Goal: Task Accomplishment & Management: Use online tool/utility

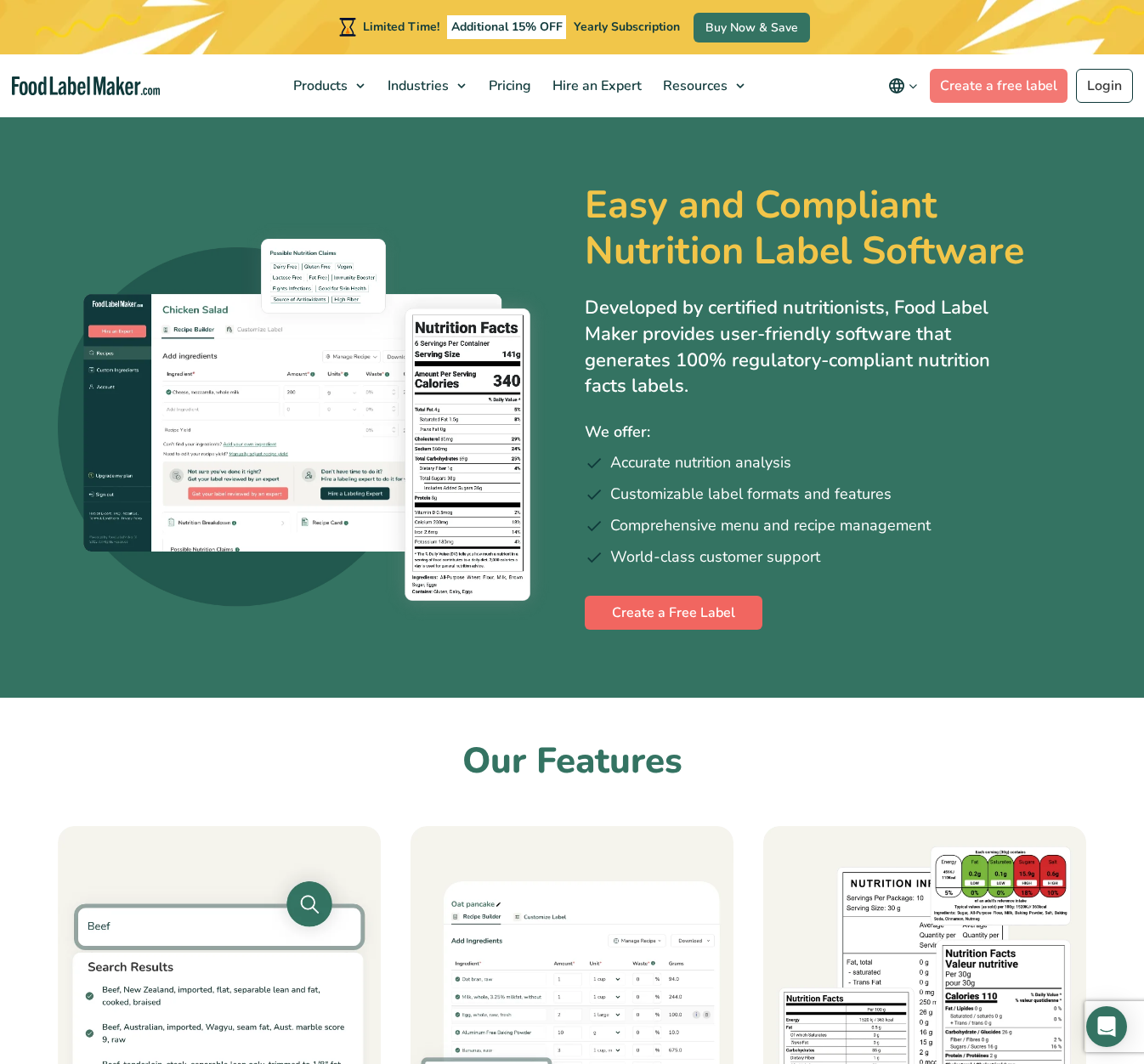
click at [638, 616] on link "Create a Free Label" at bounding box center [673, 613] width 177 height 34
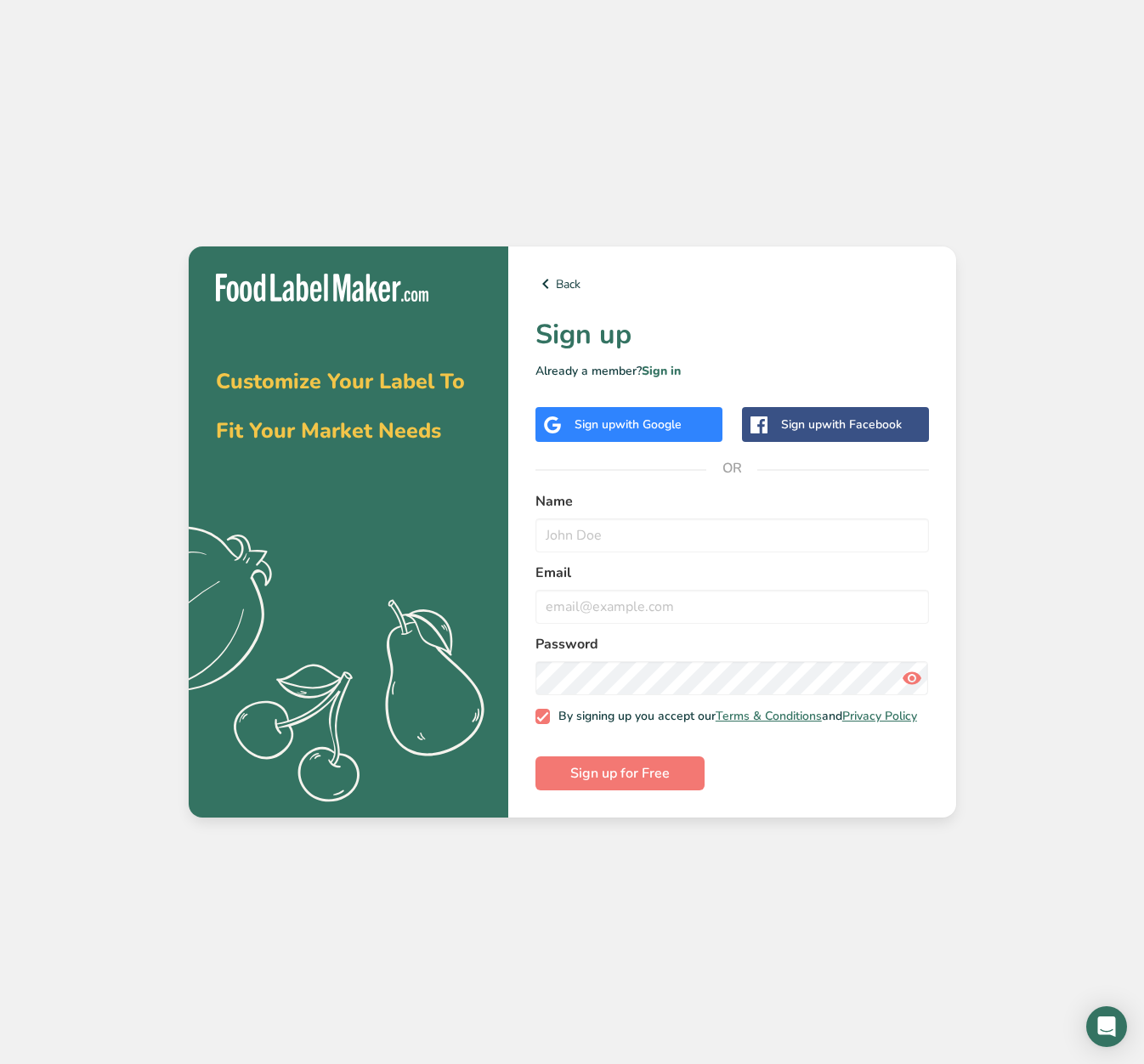
click at [643, 421] on span "with Google" at bounding box center [648, 423] width 66 height 16
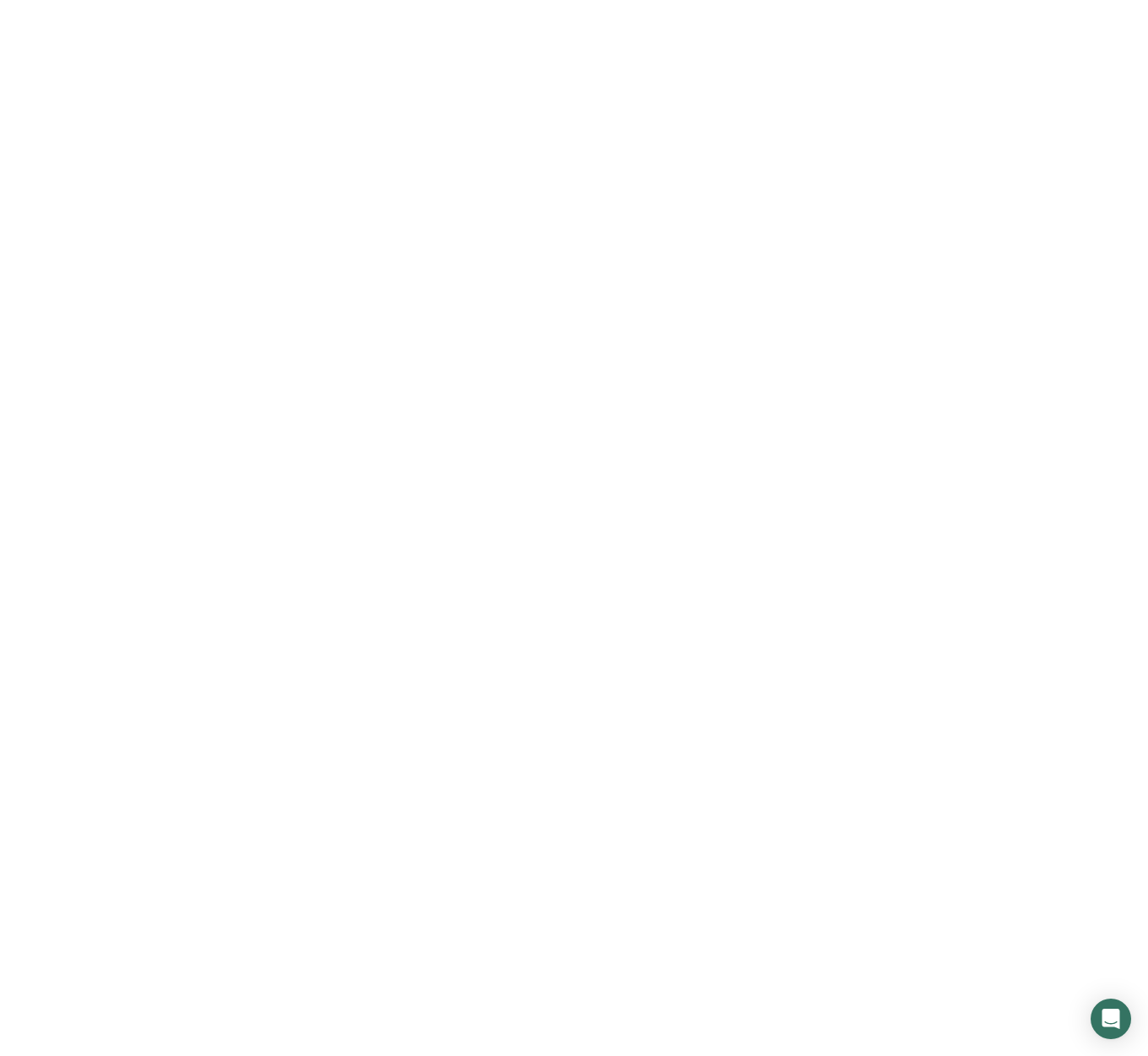
click at [124, 361] on div at bounding box center [574, 528] width 1148 height 1056
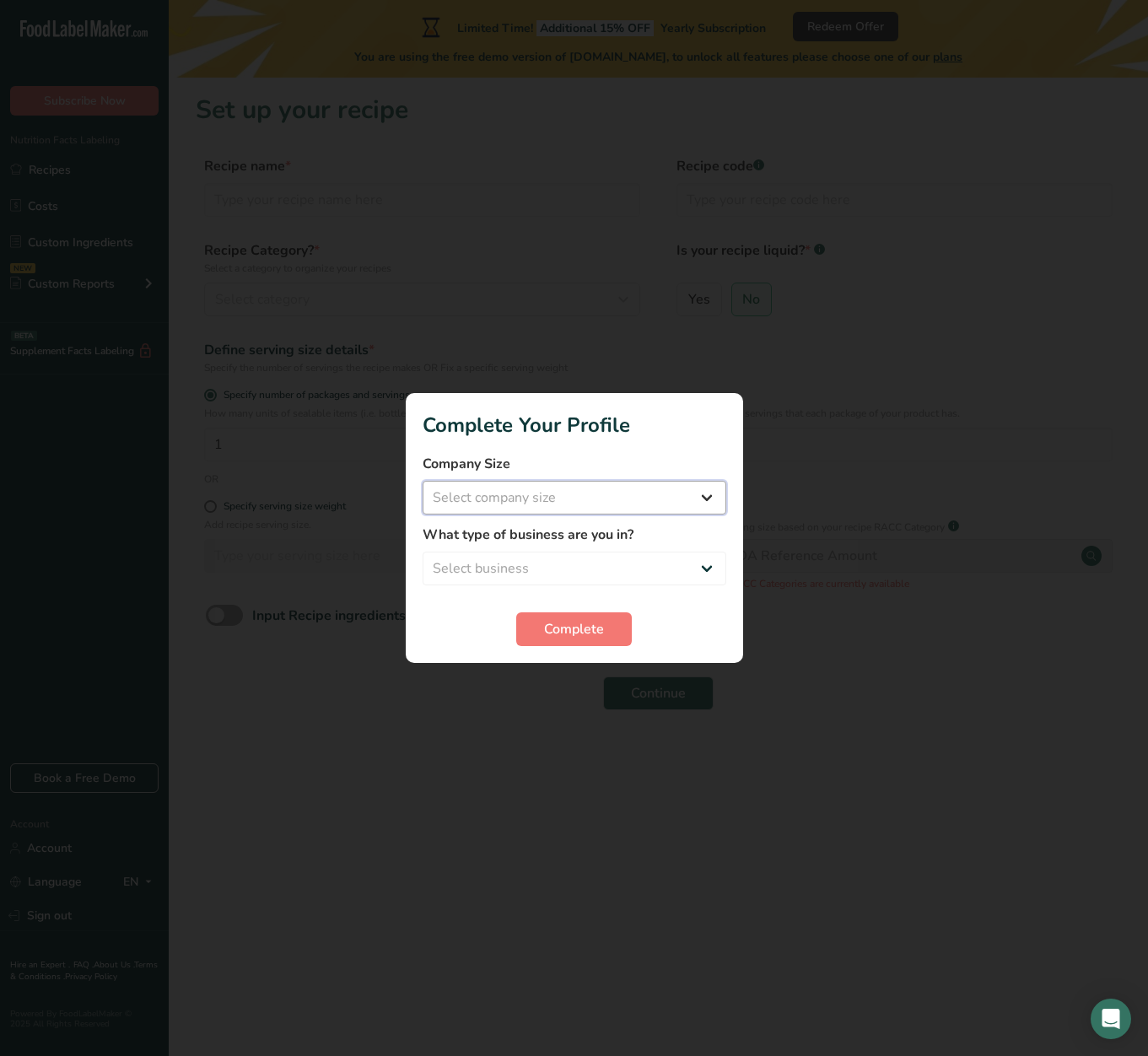
select select "1"
click at [564, 624] on span "Complete" at bounding box center [573, 629] width 60 height 20
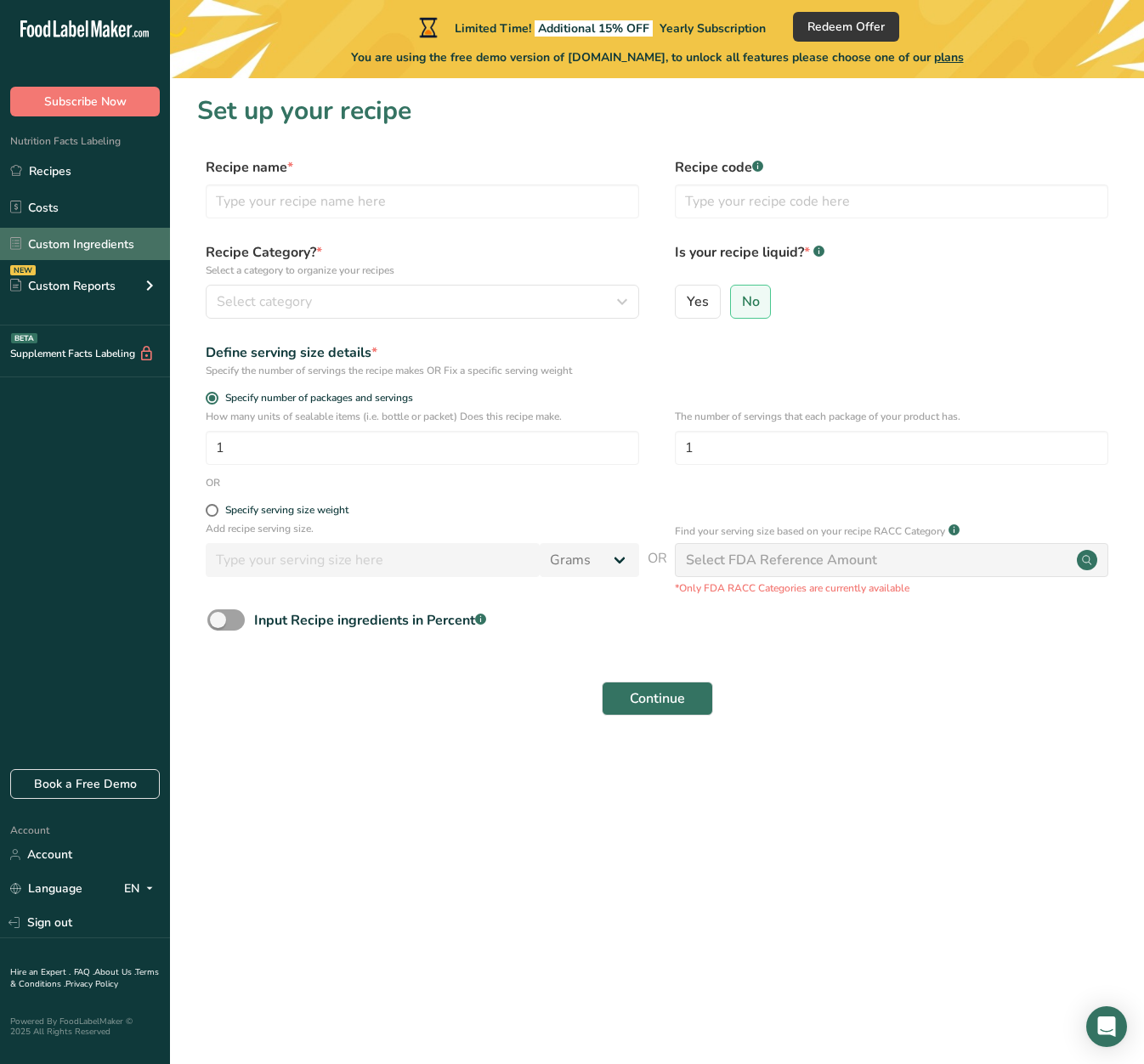
click at [101, 248] on link "Custom Ingredients" at bounding box center [84, 243] width 170 height 32
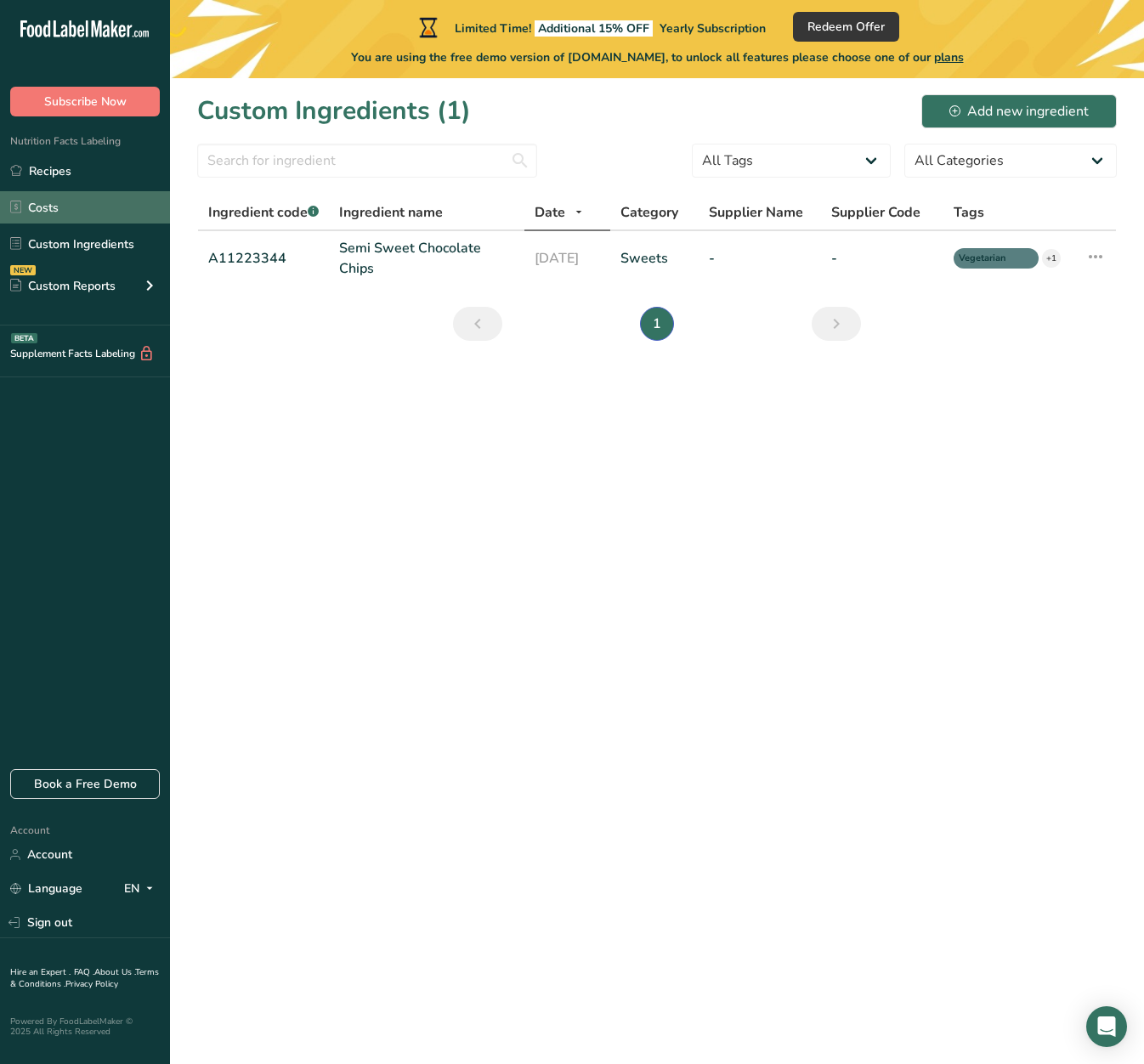
click at [95, 205] on link "Costs" at bounding box center [84, 207] width 170 height 32
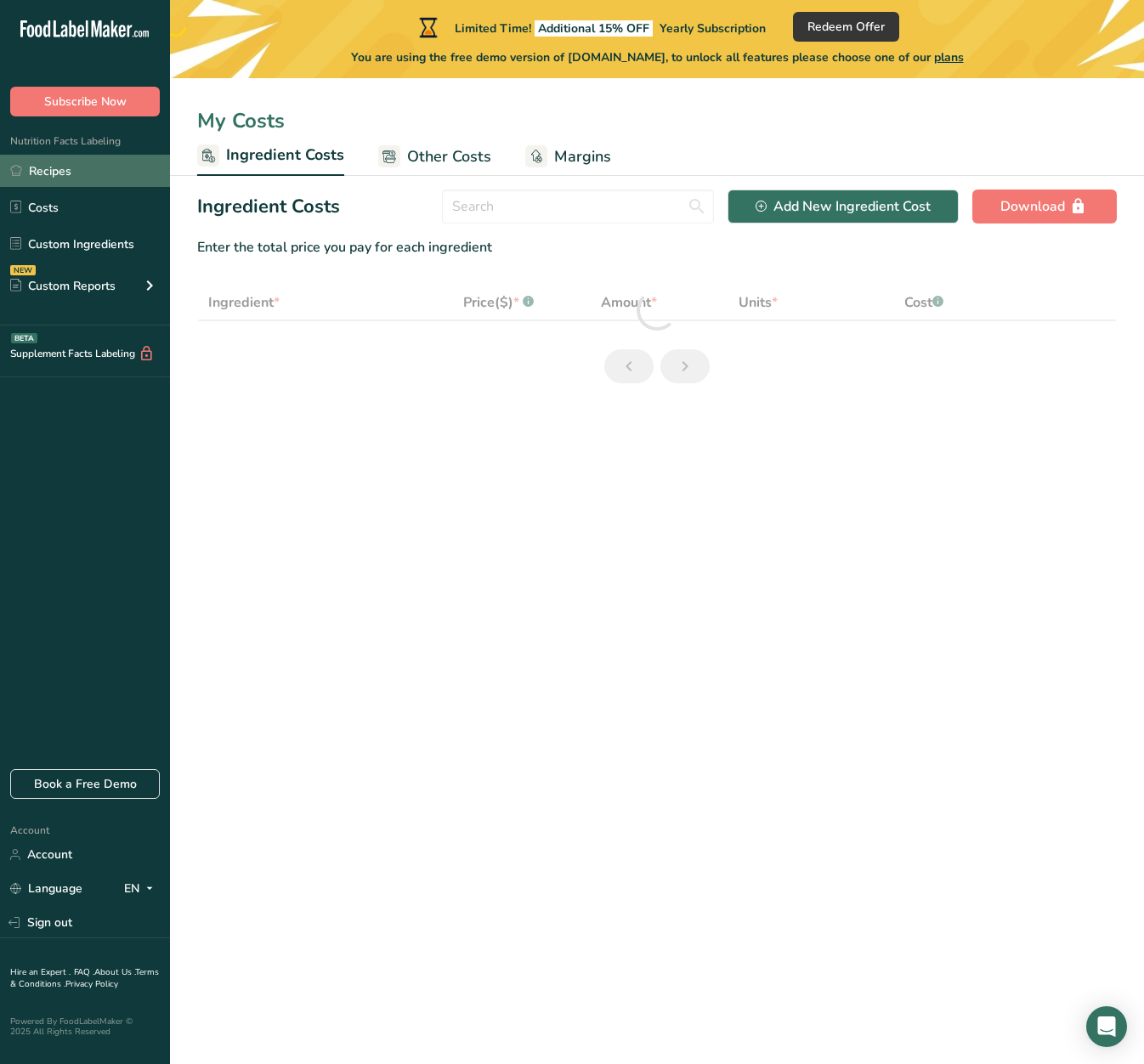
select select "1"
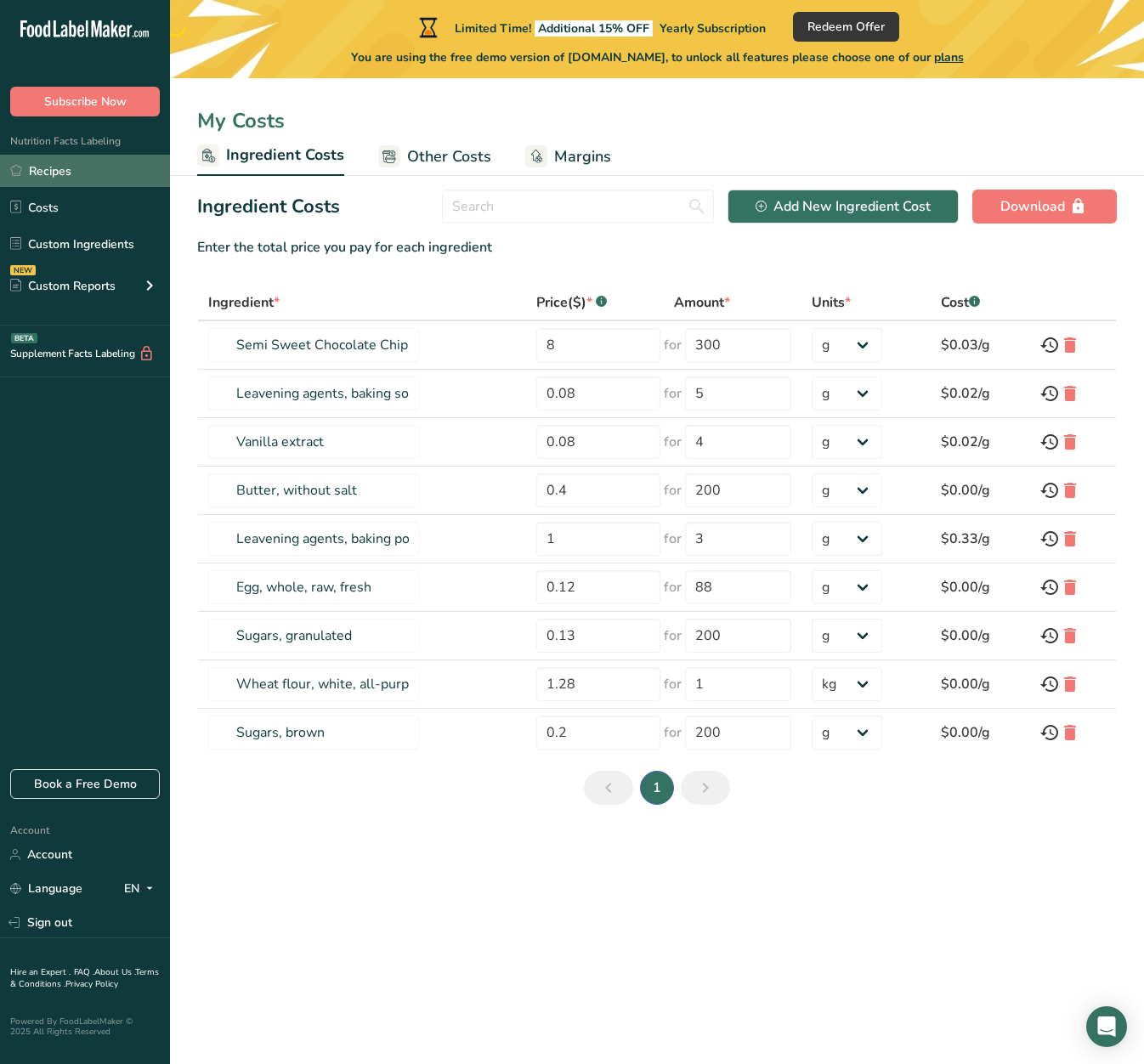
click at [103, 178] on link "Recipes" at bounding box center [84, 171] width 170 height 32
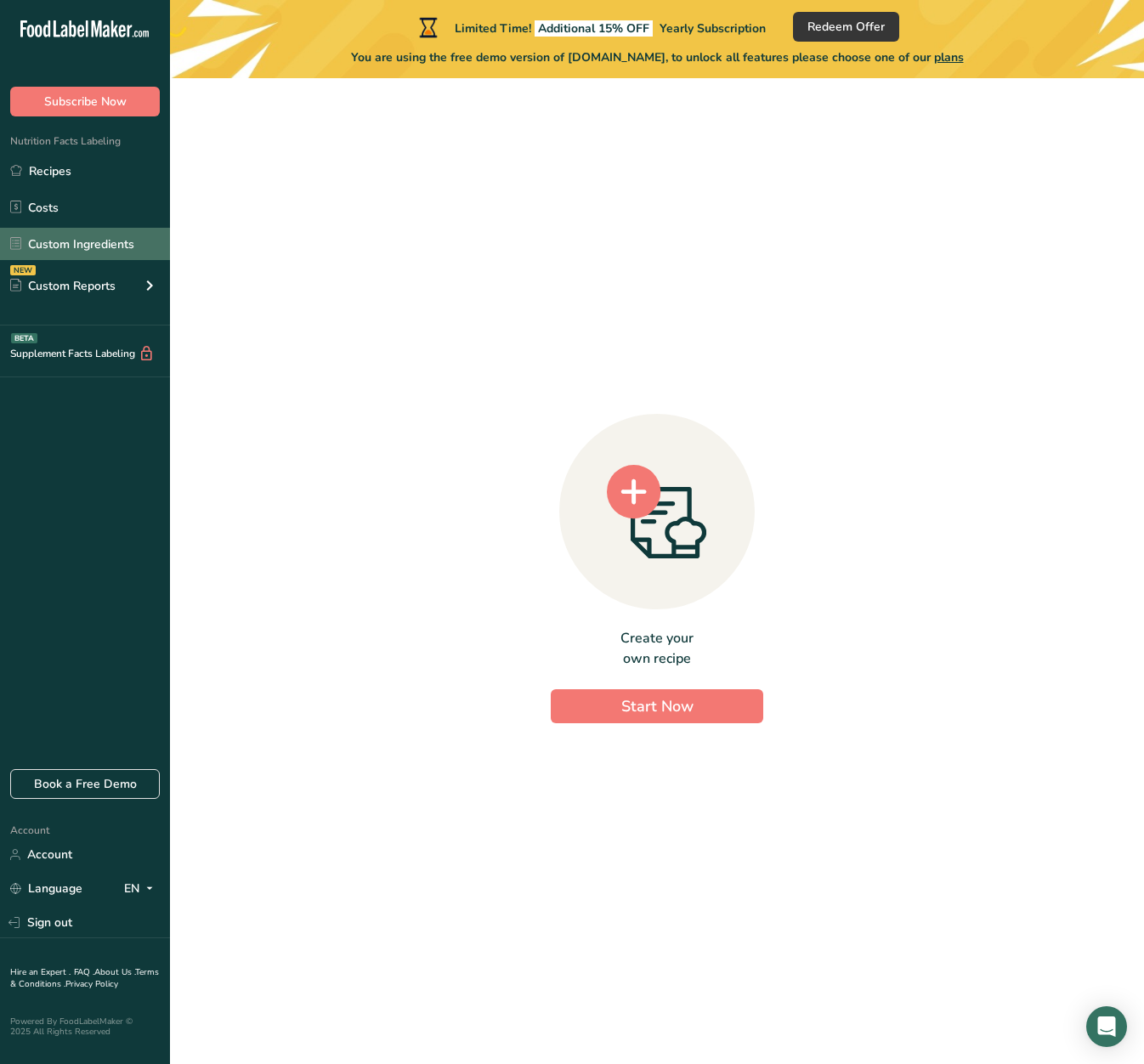
click at [98, 231] on link "Custom Ingredients" at bounding box center [84, 243] width 170 height 32
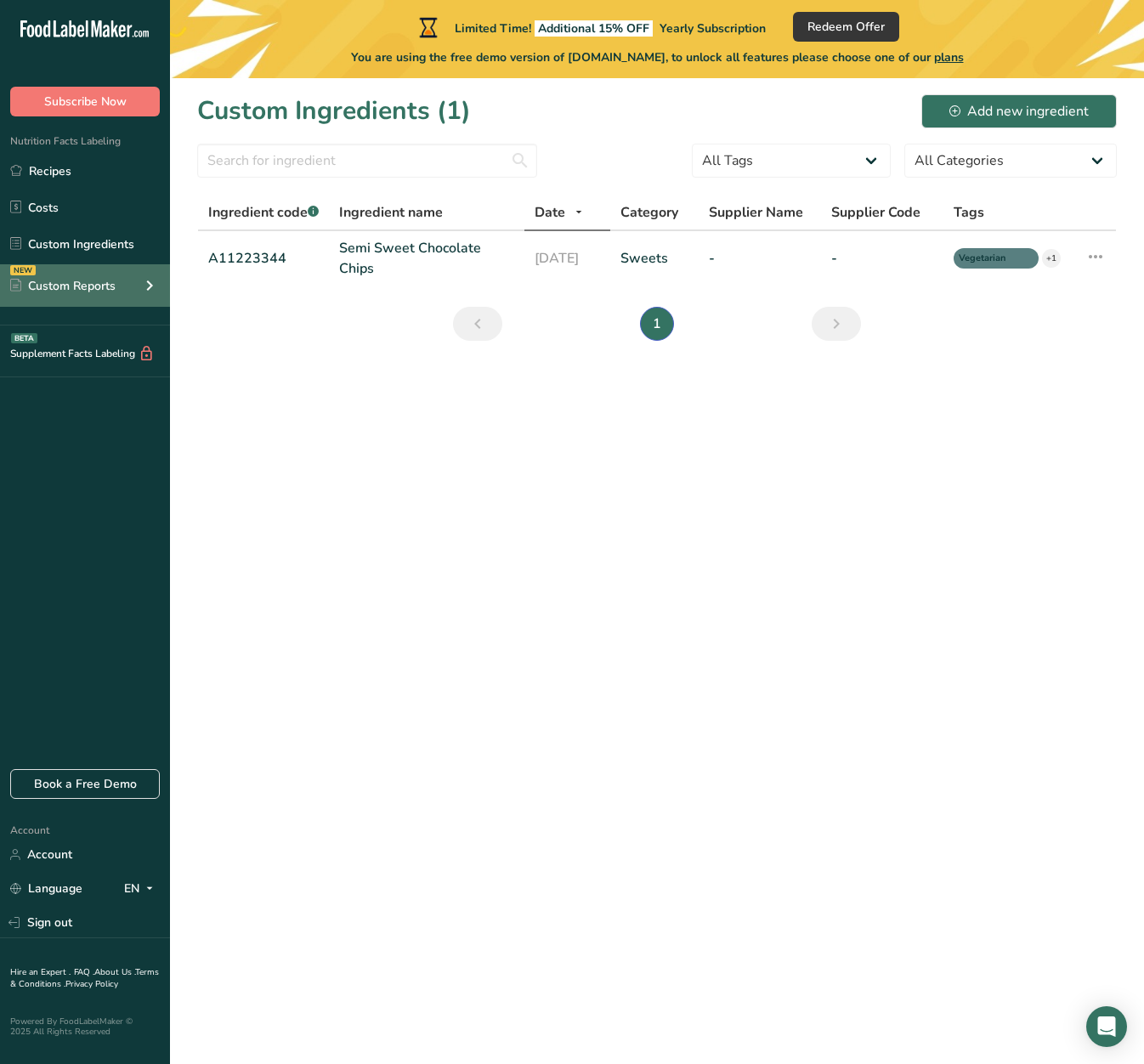
click at [93, 287] on div "Custom Reports" at bounding box center [62, 285] width 105 height 18
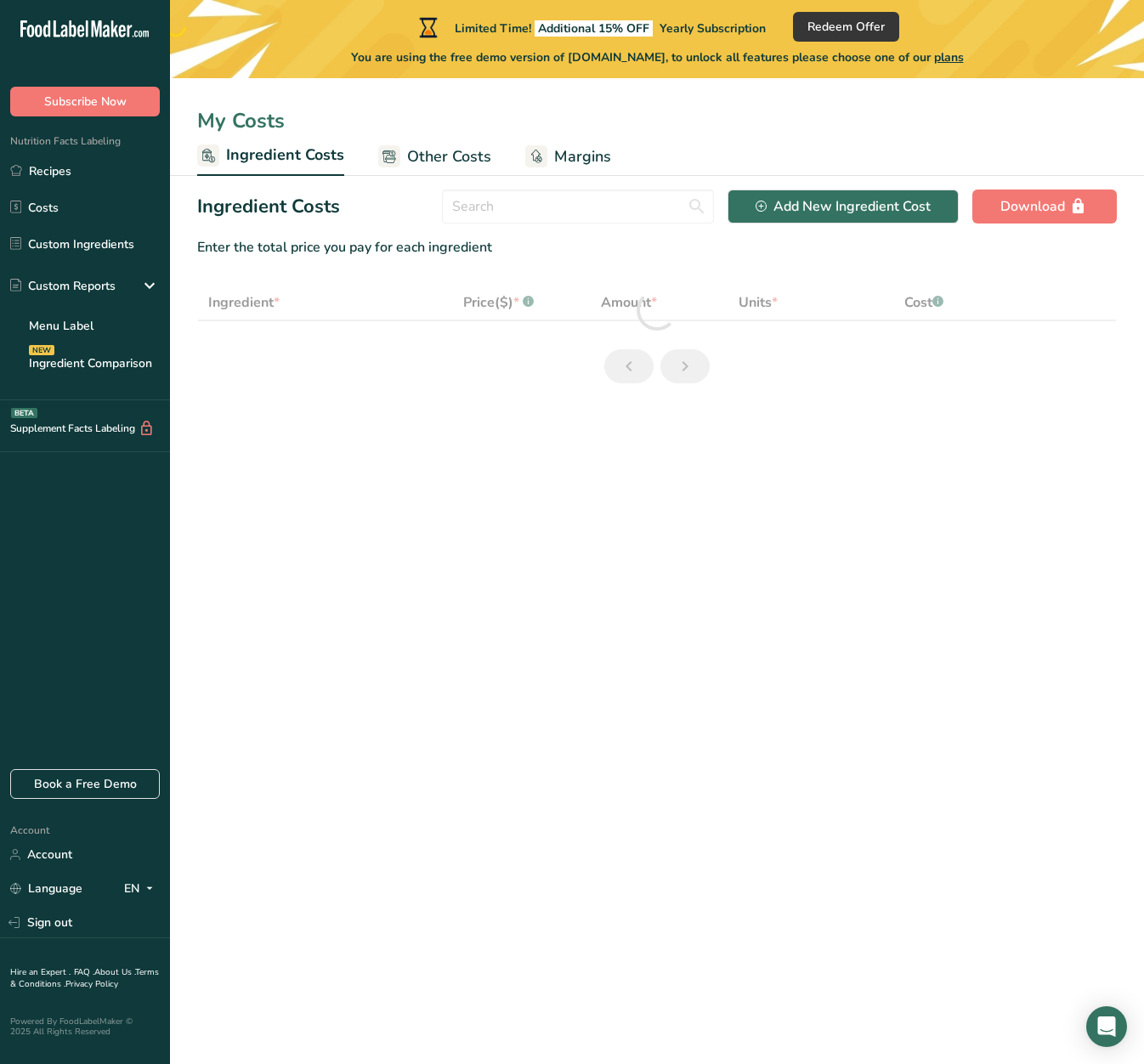
select select "1"
